Goal: Use online tool/utility: Utilize a website feature to perform a specific function

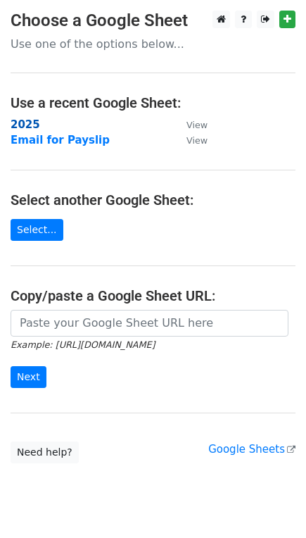
click at [28, 123] on strong "2025" at bounding box center [26, 124] width 30 height 13
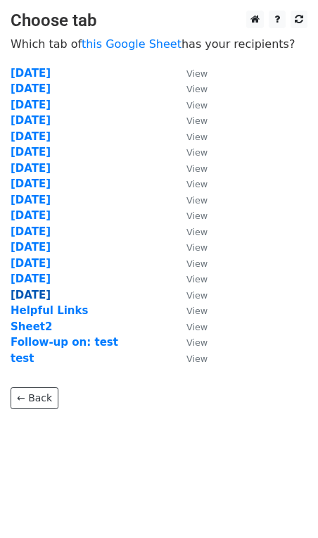
click at [51, 289] on strong "[DATE]" at bounding box center [31, 295] width 40 height 13
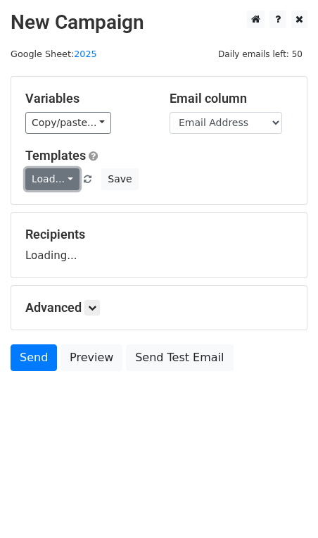
click at [63, 177] on link "Load..." at bounding box center [52, 179] width 54 height 22
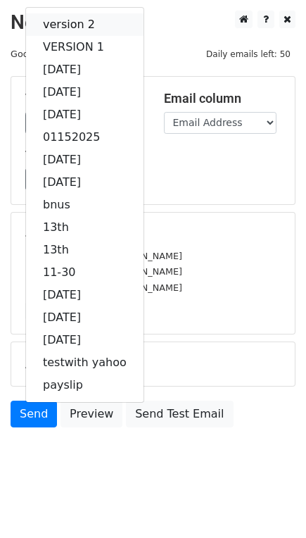
click at [88, 22] on link "version 2" at bounding box center [85, 24] width 118 height 23
